Goal: Transaction & Acquisition: Subscribe to service/newsletter

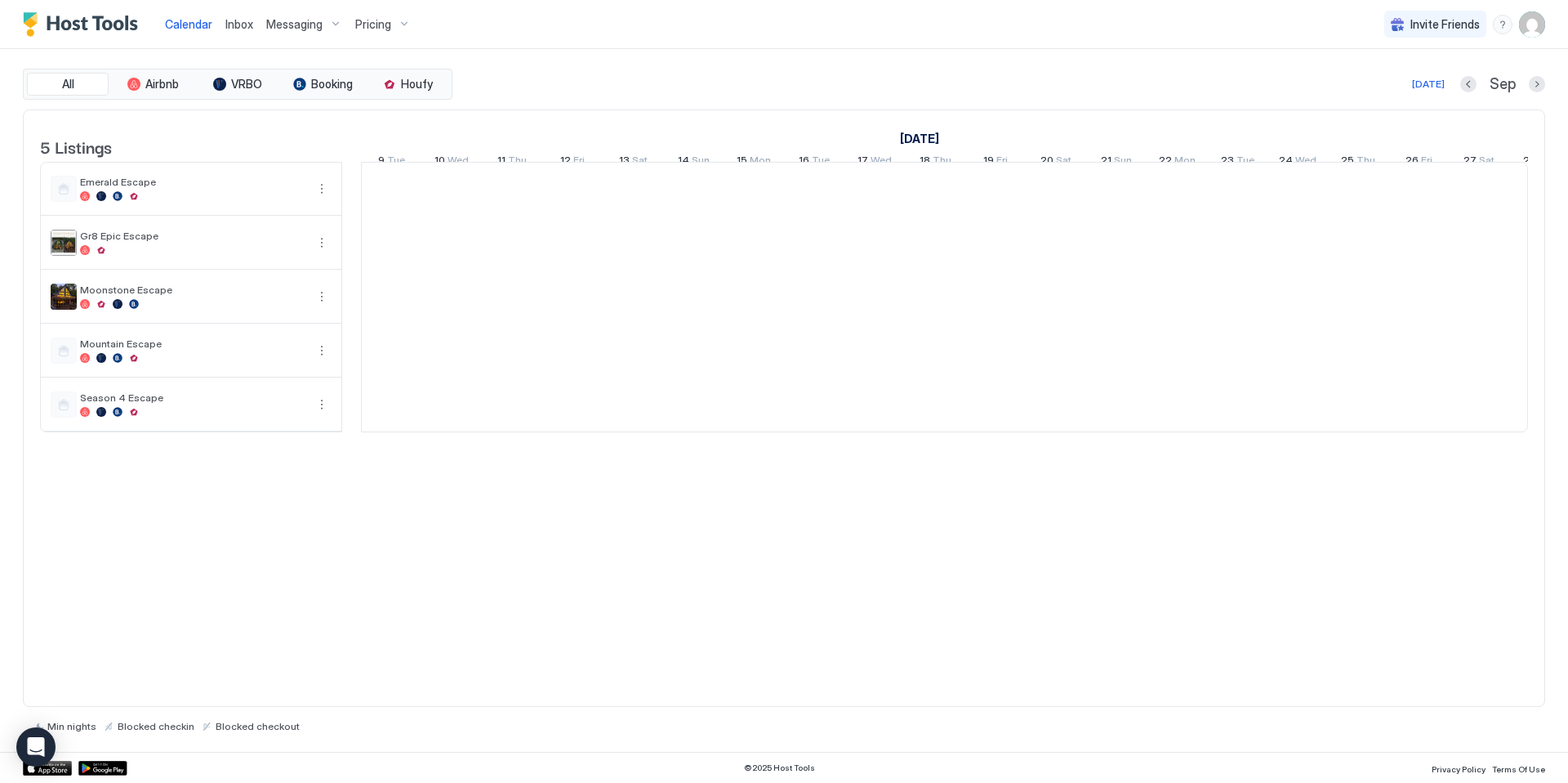
scroll to position [0, 908]
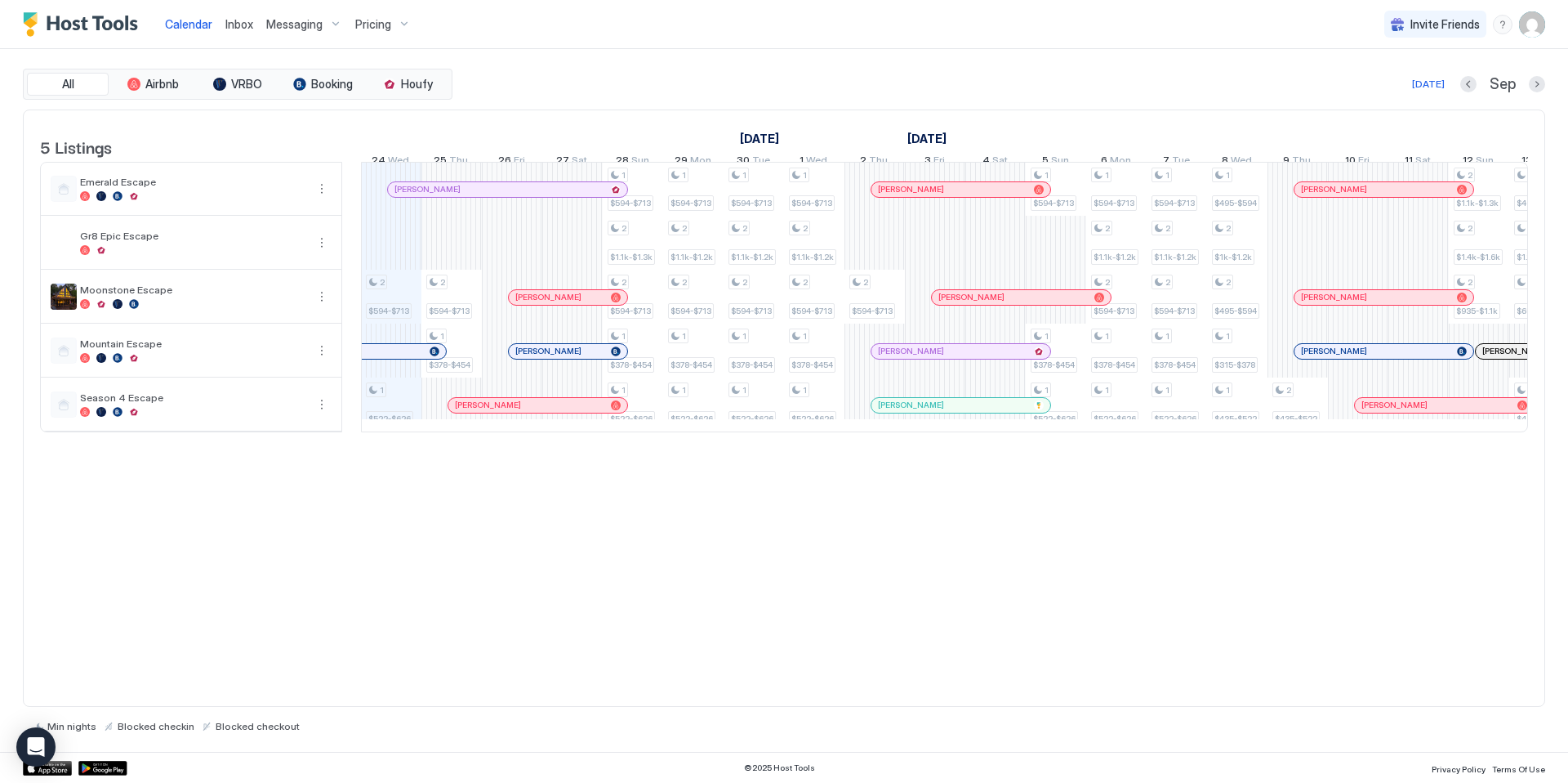
click at [399, 28] on div "Pricing" at bounding box center [383, 25] width 68 height 27
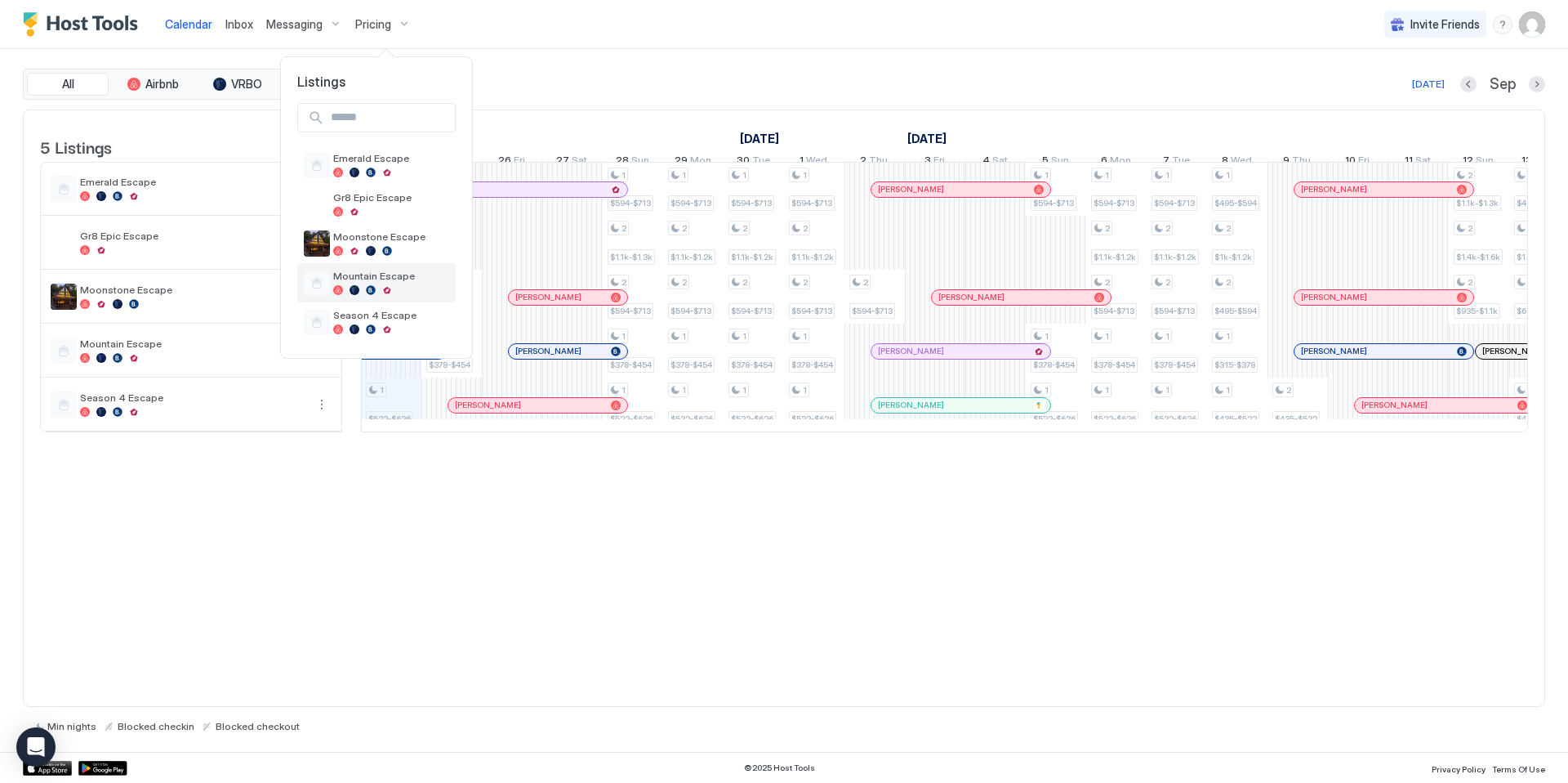
click at [394, 279] on span "Mountain Escape" at bounding box center [391, 275] width 116 height 12
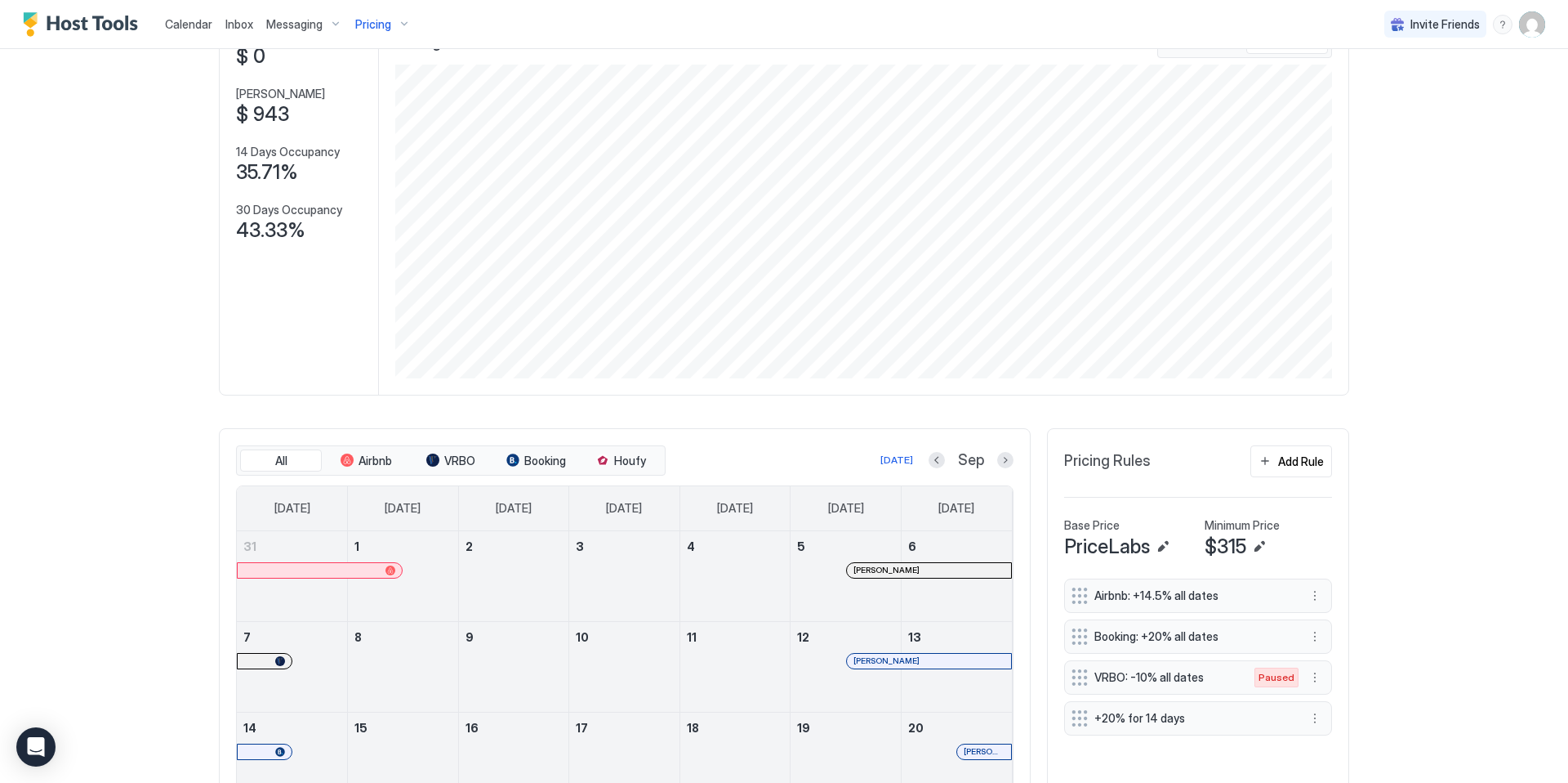
scroll to position [397, 0]
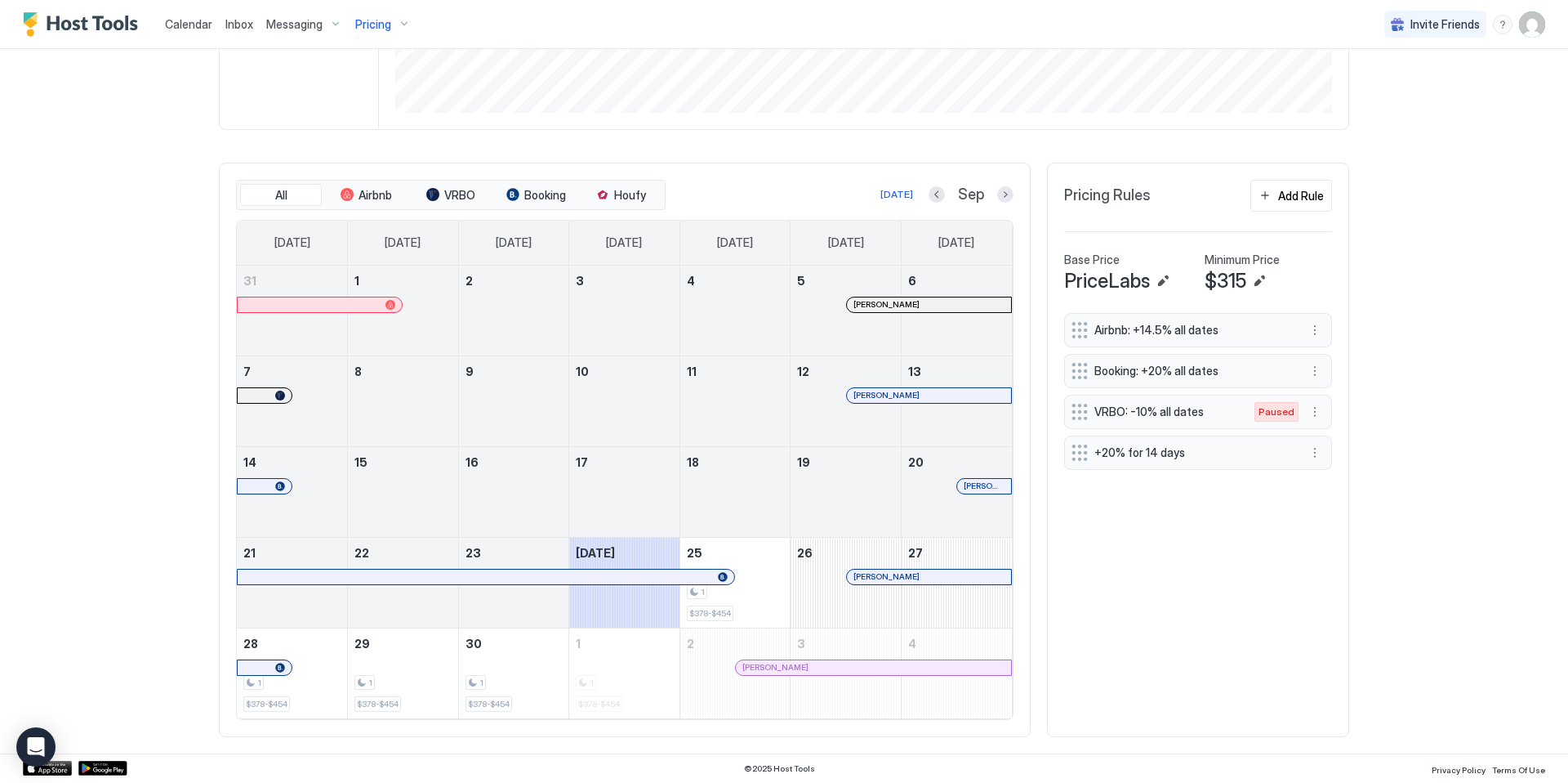
click at [405, 30] on div "Pricing" at bounding box center [383, 25] width 68 height 27
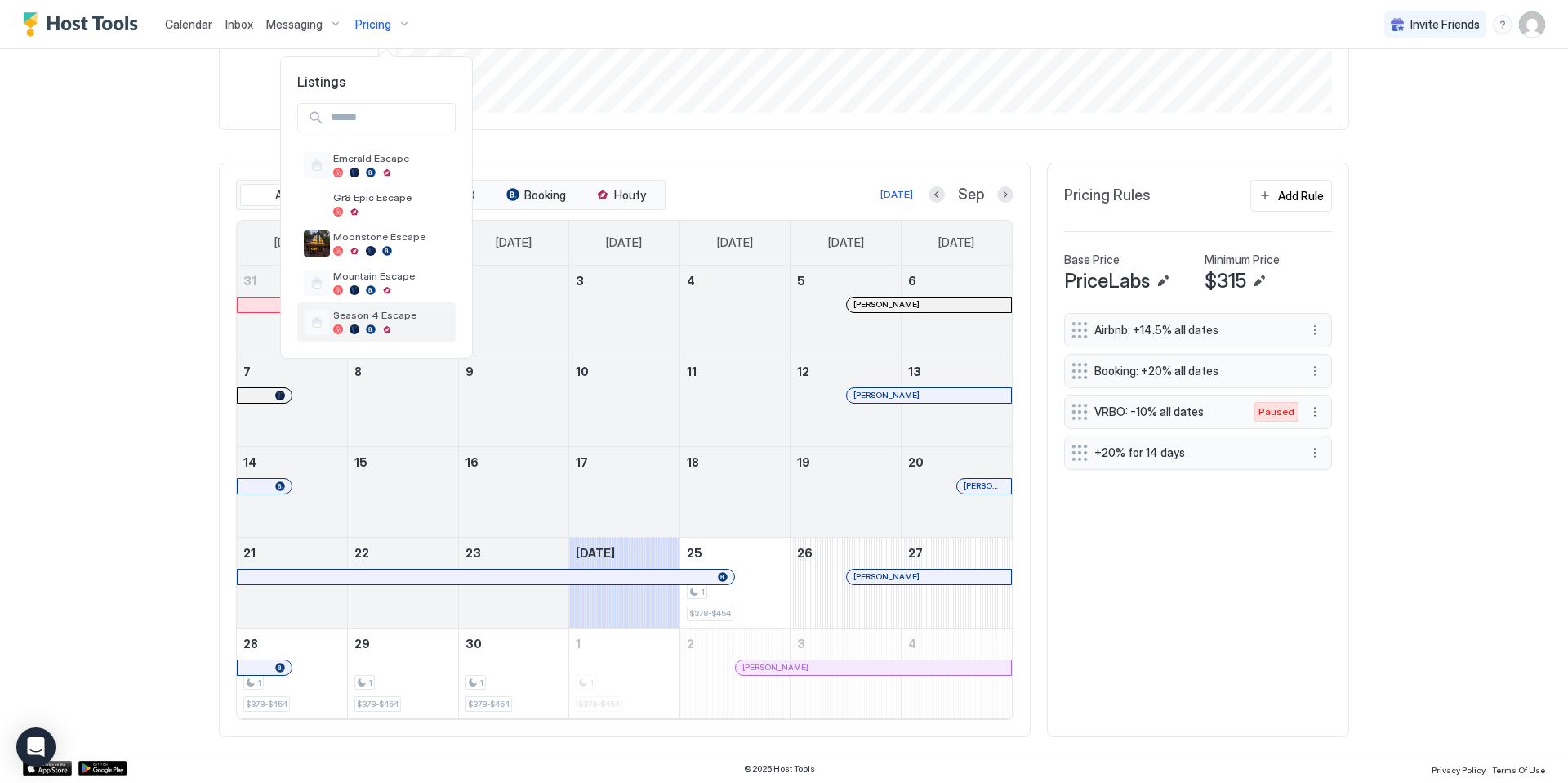
click at [372, 326] on div at bounding box center [371, 329] width 10 height 10
